Goal: Complete application form

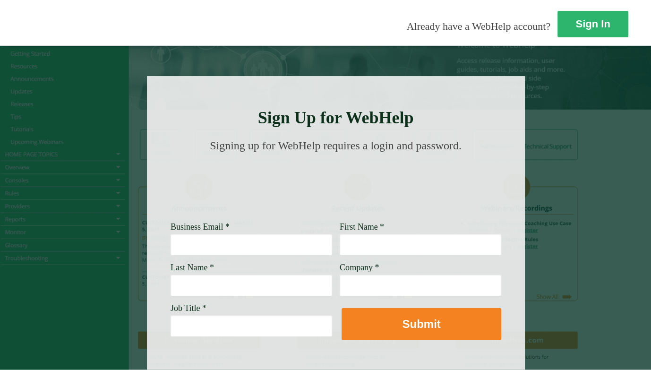
scroll to position [47, 0]
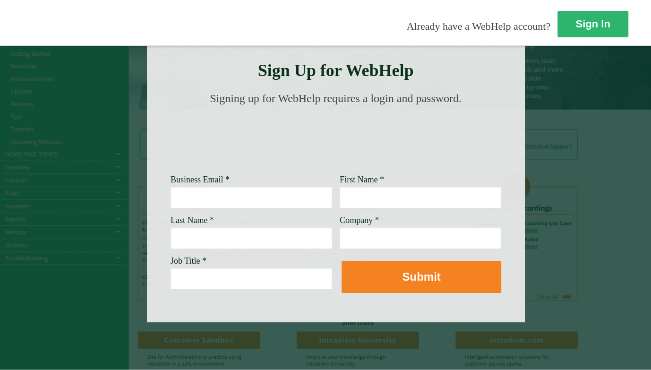
click at [248, 199] on input "Business Email *" at bounding box center [252, 197] width 162 height 22
type input "[PERSON_NAME][EMAIL_ADDRESS][DOMAIN_NAME]"
click at [252, 290] on div at bounding box center [336, 176] width 378 height 294
click at [382, 199] on input "First Name *" at bounding box center [421, 197] width 162 height 22
type input "[PERSON_NAME]"
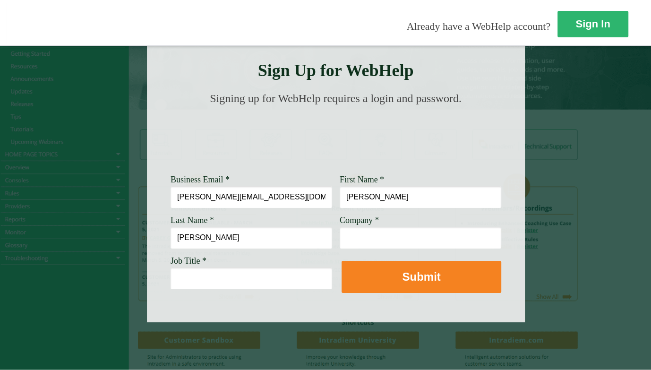
type input "[PERSON_NAME]"
type input "[PERSON_NAME] Fargo"
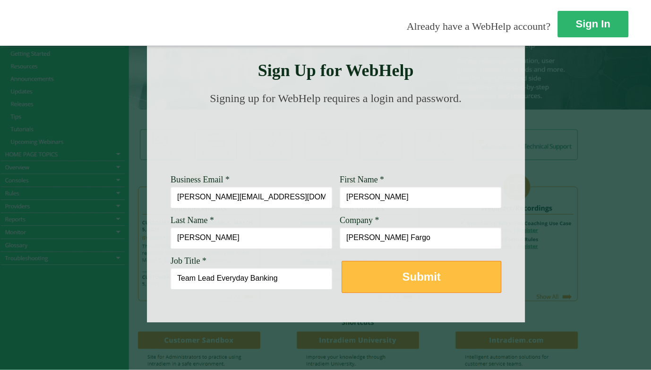
click at [407, 273] on strong "Submit" at bounding box center [421, 276] width 38 height 13
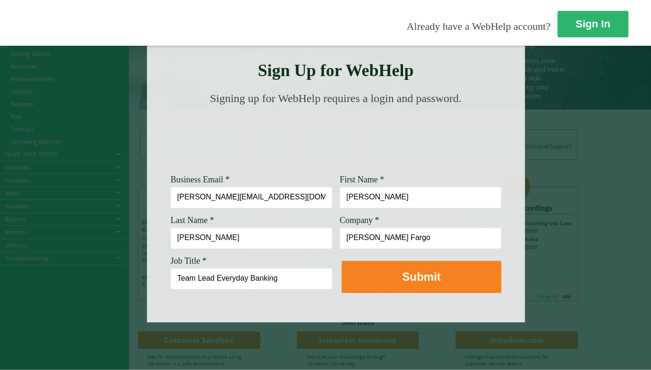
scroll to position [58, 0]
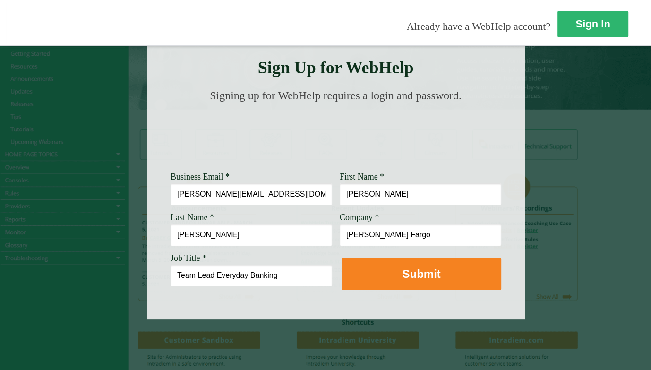
drag, startPoint x: 211, startPoint y: 269, endPoint x: 314, endPoint y: 273, distance: 102.6
click at [314, 273] on input "Team Lead Everyday Banking" at bounding box center [252, 276] width 162 height 22
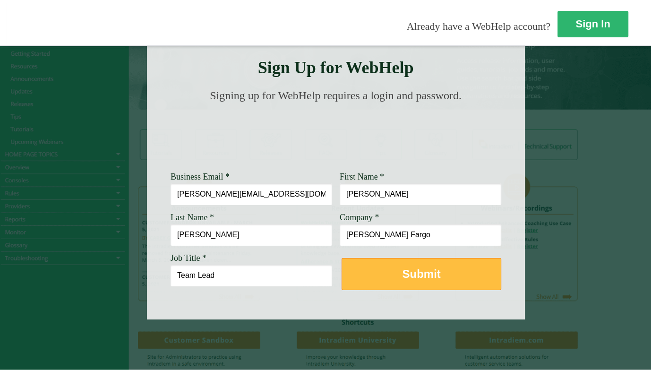
type input "Team Lead"
click at [405, 268] on strong "Submit" at bounding box center [421, 274] width 38 height 13
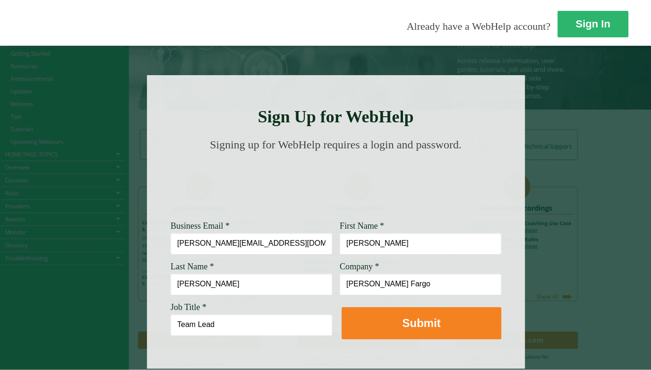
scroll to position [0, 0]
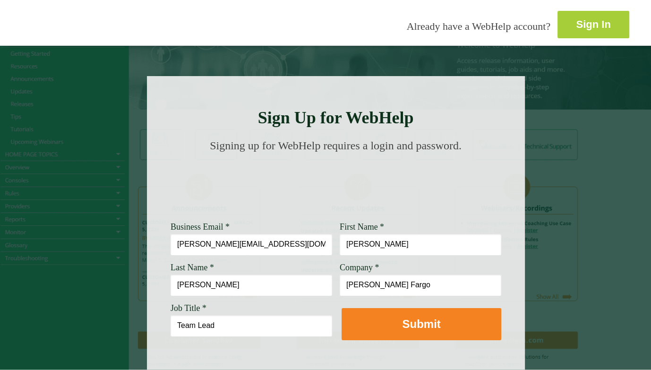
click at [558, 25] on link "Sign In" at bounding box center [594, 24] width 72 height 27
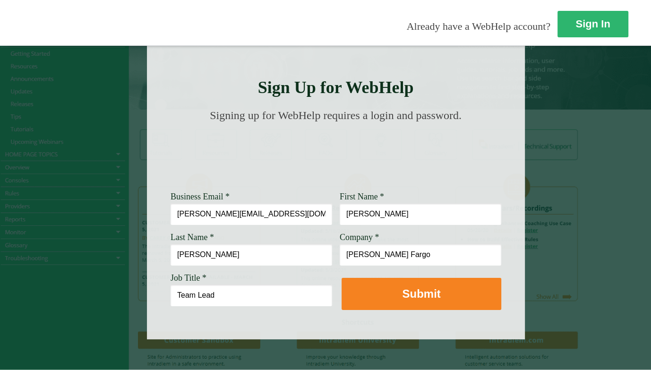
scroll to position [47, 0]
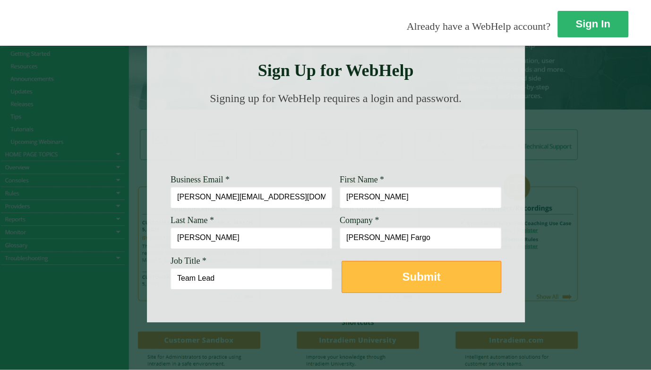
click at [439, 280] on button "Submit" at bounding box center [422, 277] width 160 height 32
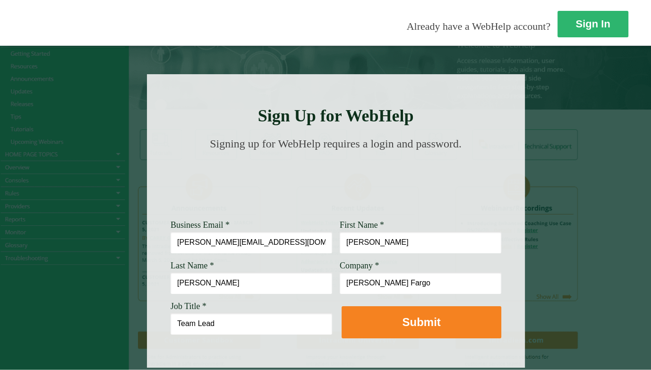
scroll to position [0, 0]
